Goal: Task Accomplishment & Management: Manage account settings

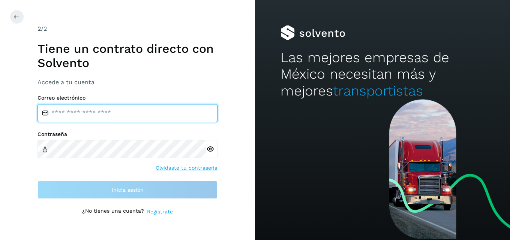
click at [85, 112] on input "email" at bounding box center [127, 113] width 180 height 18
type input "**********"
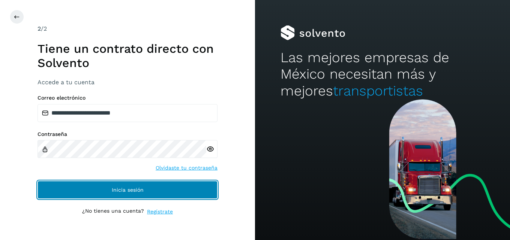
drag, startPoint x: 109, startPoint y: 190, endPoint x: 103, endPoint y: 195, distance: 7.7
click at [105, 197] on button "Inicia sesión" at bounding box center [127, 190] width 180 height 18
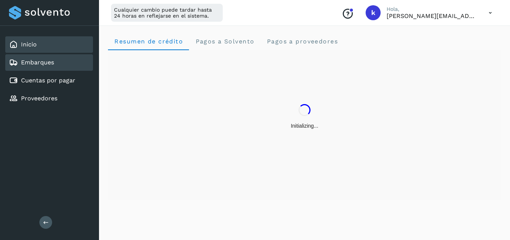
click at [43, 60] on link "Embarques" at bounding box center [37, 62] width 33 height 7
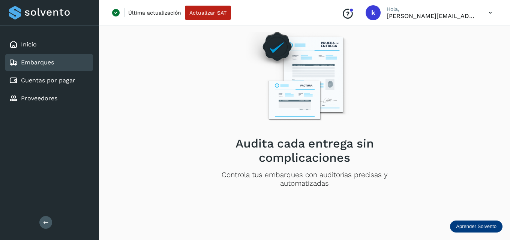
click at [347, 139] on h2 "Audita cada entrega sin complicaciones" at bounding box center [304, 150] width 214 height 29
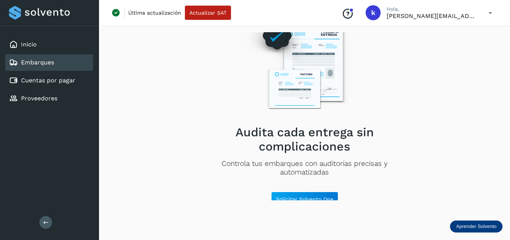
scroll to position [18, 0]
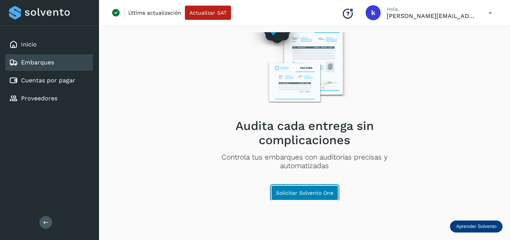
click at [289, 191] on span "Solicitar Solvento One" at bounding box center [304, 192] width 57 height 5
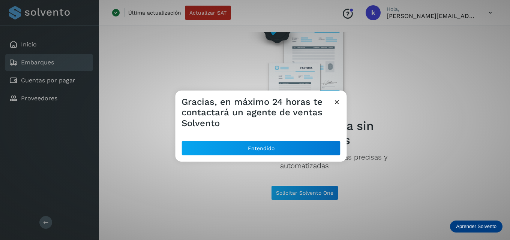
click at [333, 101] on icon at bounding box center [337, 102] width 8 height 8
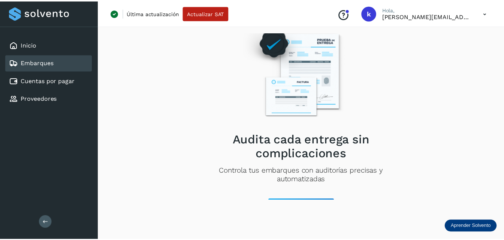
scroll to position [0, 0]
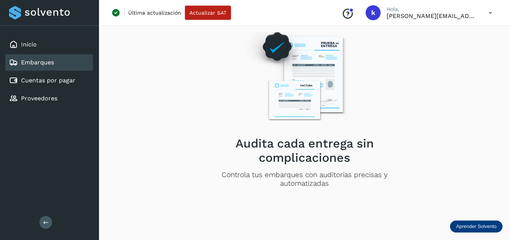
click at [161, 13] on p "Última actualización" at bounding box center [154, 12] width 53 height 7
click at [212, 12] on span "Actualizar SAT" at bounding box center [207, 12] width 37 height 5
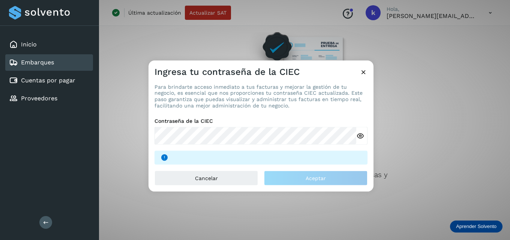
click at [362, 70] on icon at bounding box center [363, 72] width 8 height 8
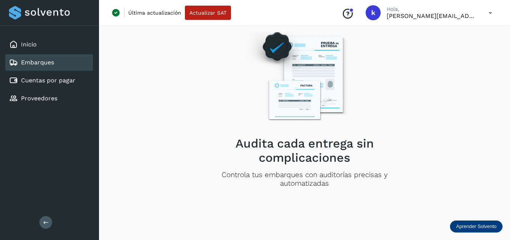
click at [352, 64] on img at bounding box center [304, 76] width 130 height 110
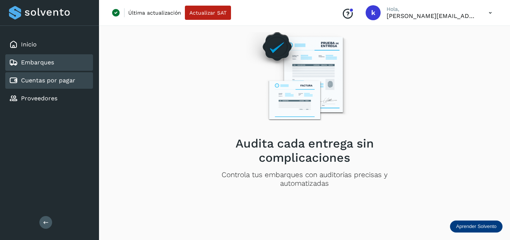
click at [30, 77] on link "Cuentas por pagar" at bounding box center [48, 80] width 54 height 7
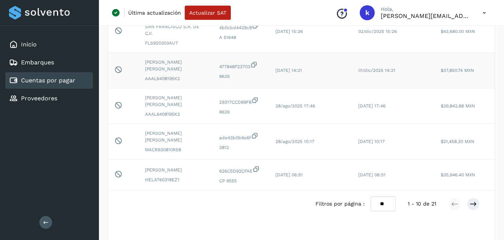
scroll to position [252, 0]
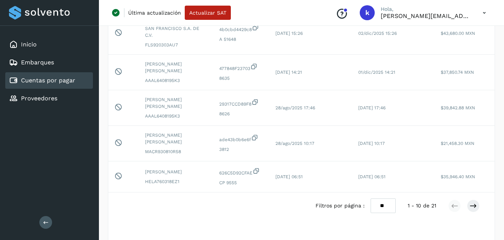
click at [378, 213] on select "** ** **" at bounding box center [383, 206] width 25 height 15
select select "**"
click at [371, 199] on select "** ** **" at bounding box center [383, 206] width 25 height 15
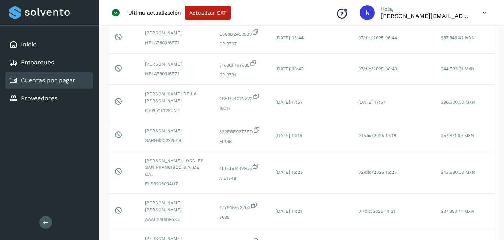
scroll to position [112, 0]
click at [151, 114] on div "MARIA DE LA LUZ ORTEGA PINA OEPL710129UV7" at bounding box center [176, 102] width 62 height 23
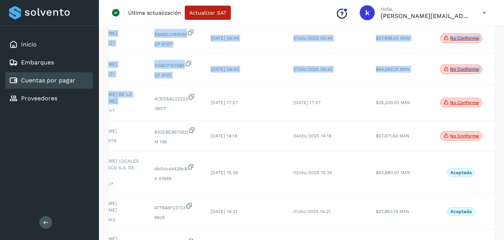
scroll to position [0, 103]
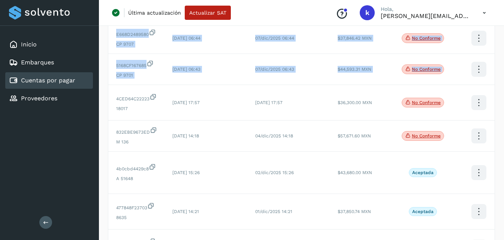
drag, startPoint x: 155, startPoint y: 124, endPoint x: 507, endPoint y: 129, distance: 351.9
click at [472, 112] on icon at bounding box center [479, 103] width 18 height 18
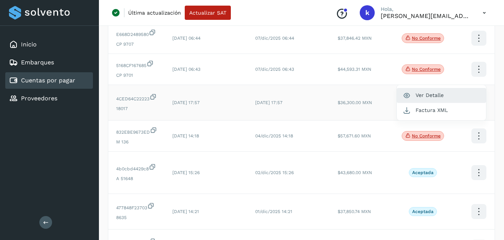
click at [428, 103] on button "Ver Detalle" at bounding box center [441, 95] width 89 height 15
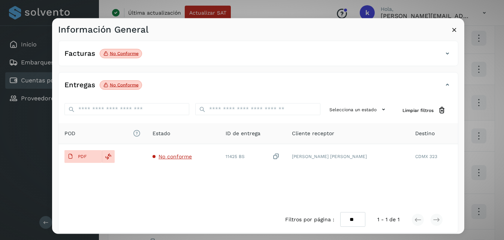
scroll to position [0, 0]
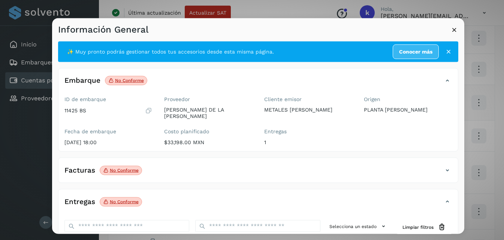
click at [457, 28] on icon at bounding box center [454, 29] width 8 height 8
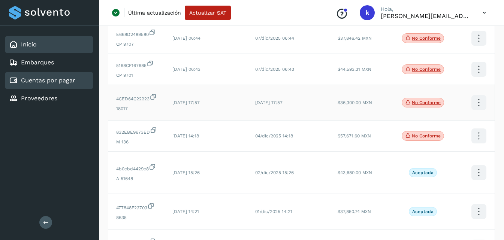
click at [41, 48] on div "Inicio" at bounding box center [49, 44] width 88 height 16
